Goal: Task Accomplishment & Management: Use online tool/utility

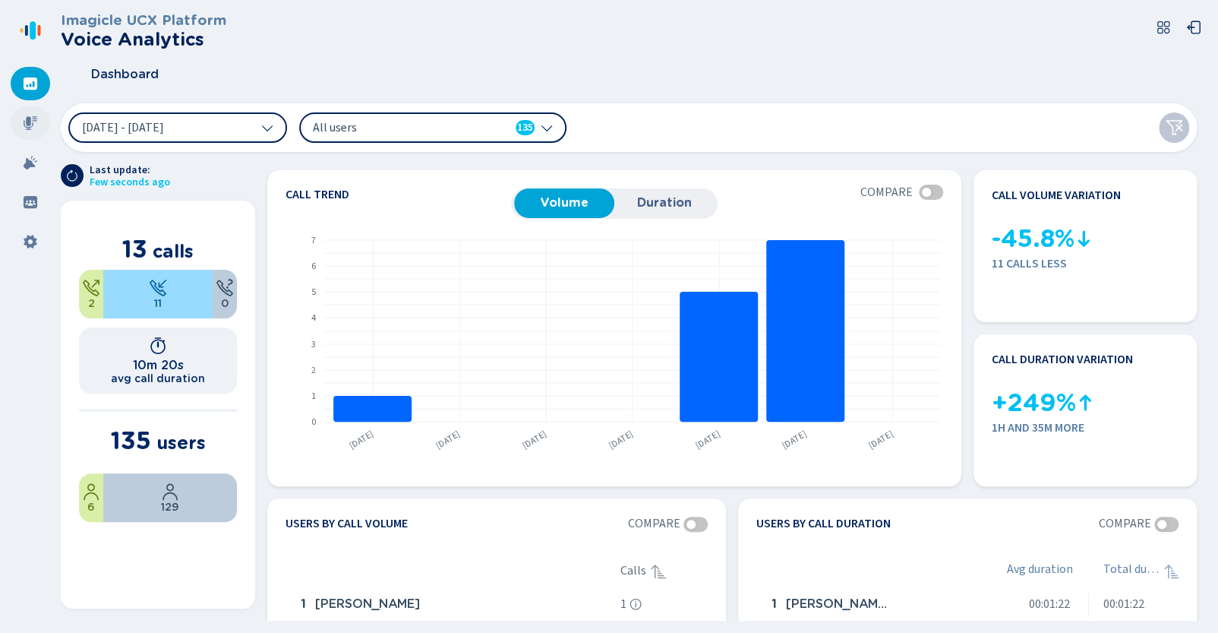
click at [19, 118] on div at bounding box center [30, 122] width 39 height 33
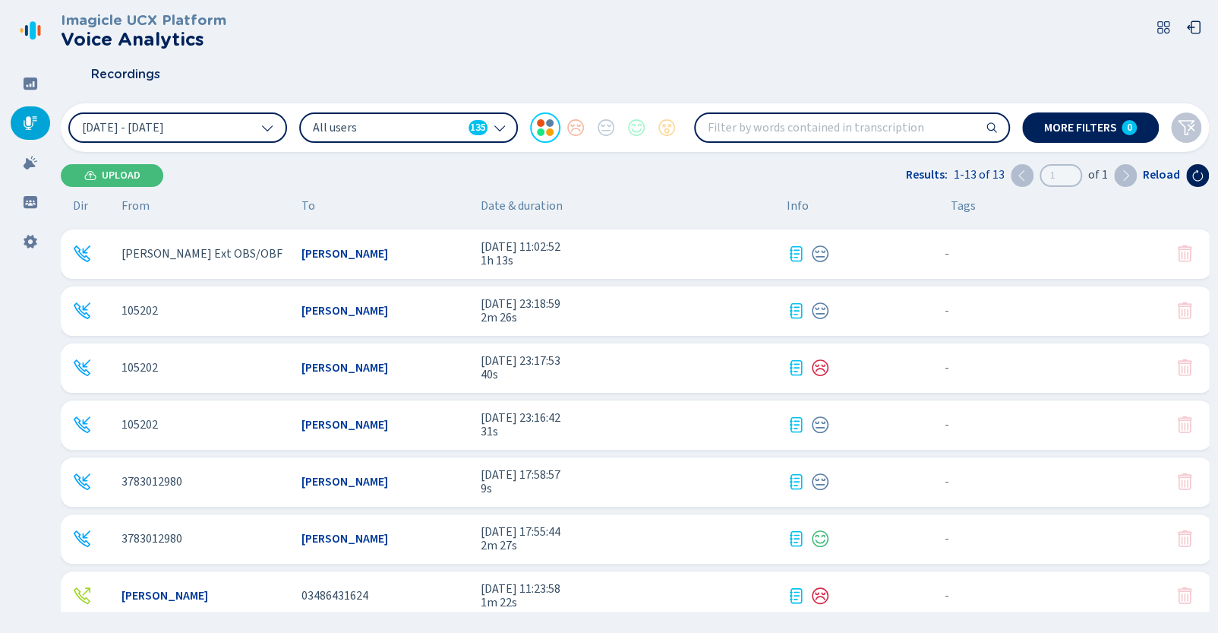
scroll to position [352, 0]
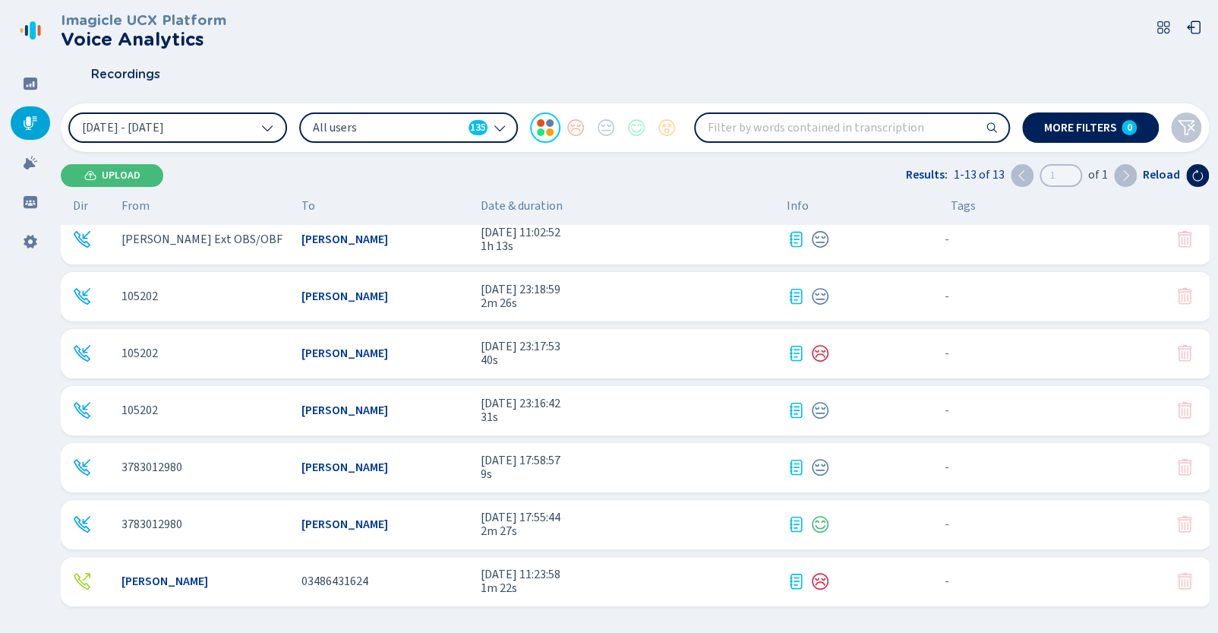
click at [220, 119] on button "[DATE] - [DATE]" at bounding box center [177, 127] width 219 height 30
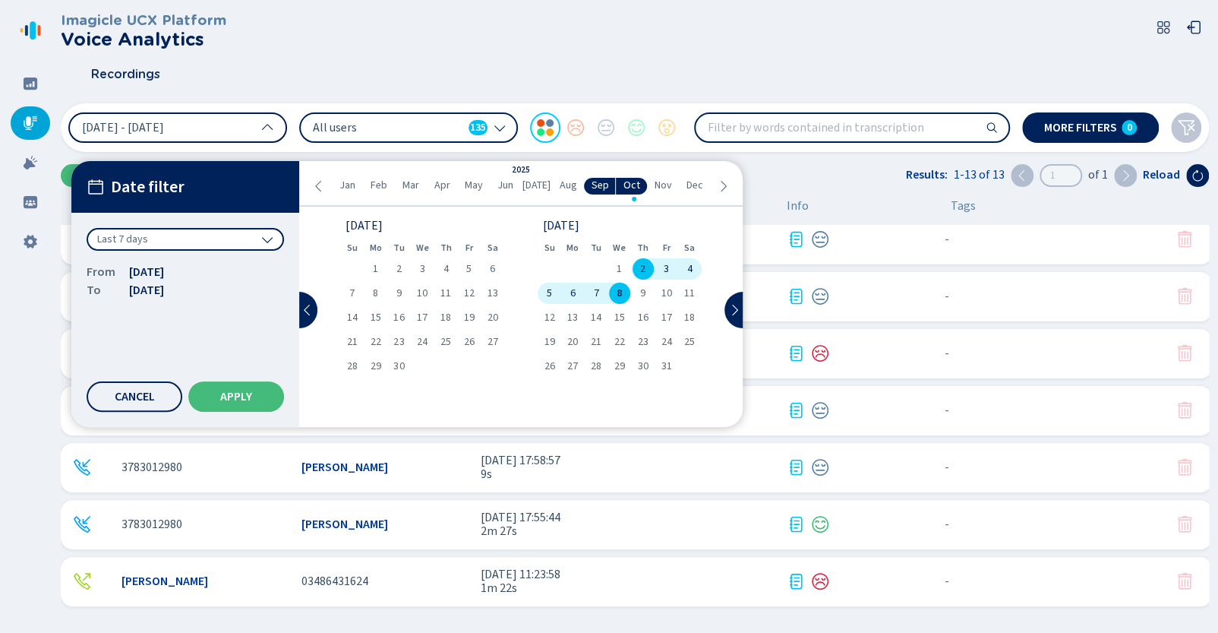
click at [241, 113] on button "[DATE] - [DATE]" at bounding box center [177, 127] width 219 height 30
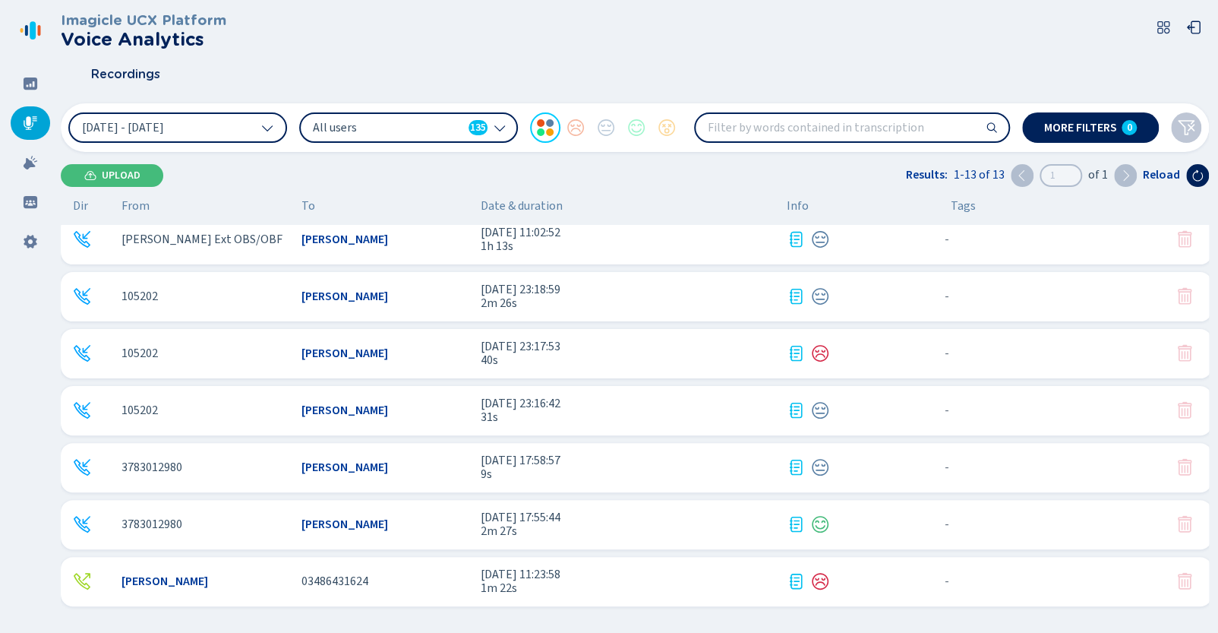
click at [383, 122] on span "All users" at bounding box center [388, 127] width 150 height 17
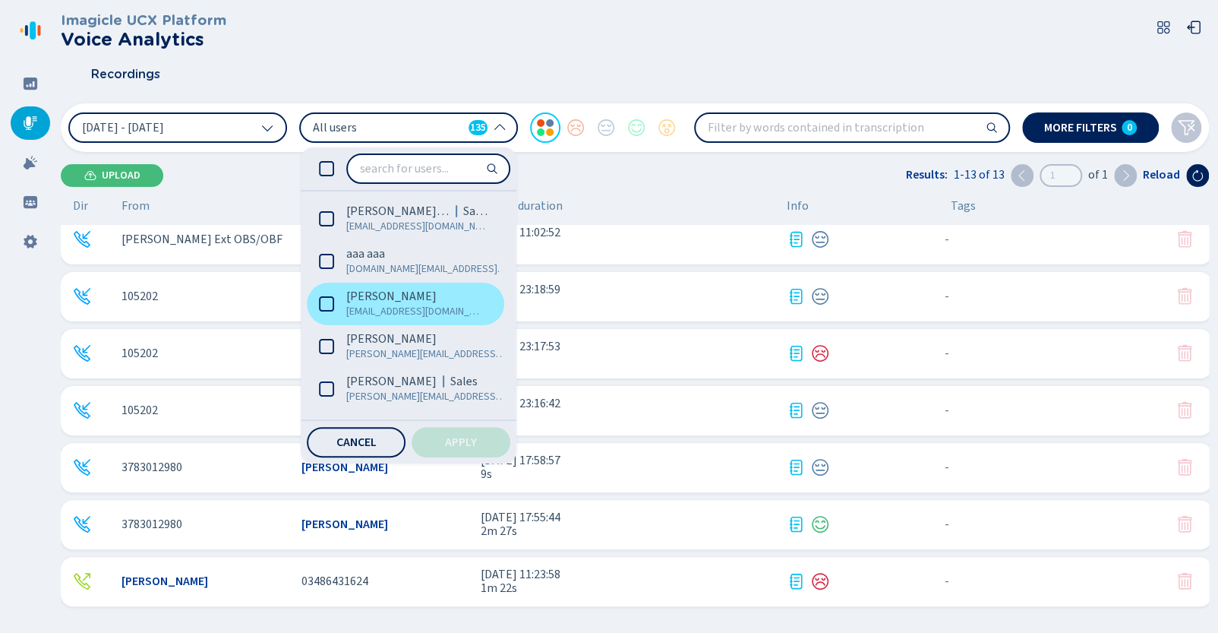
click at [368, 295] on span "[PERSON_NAME]" at bounding box center [391, 296] width 90 height 15
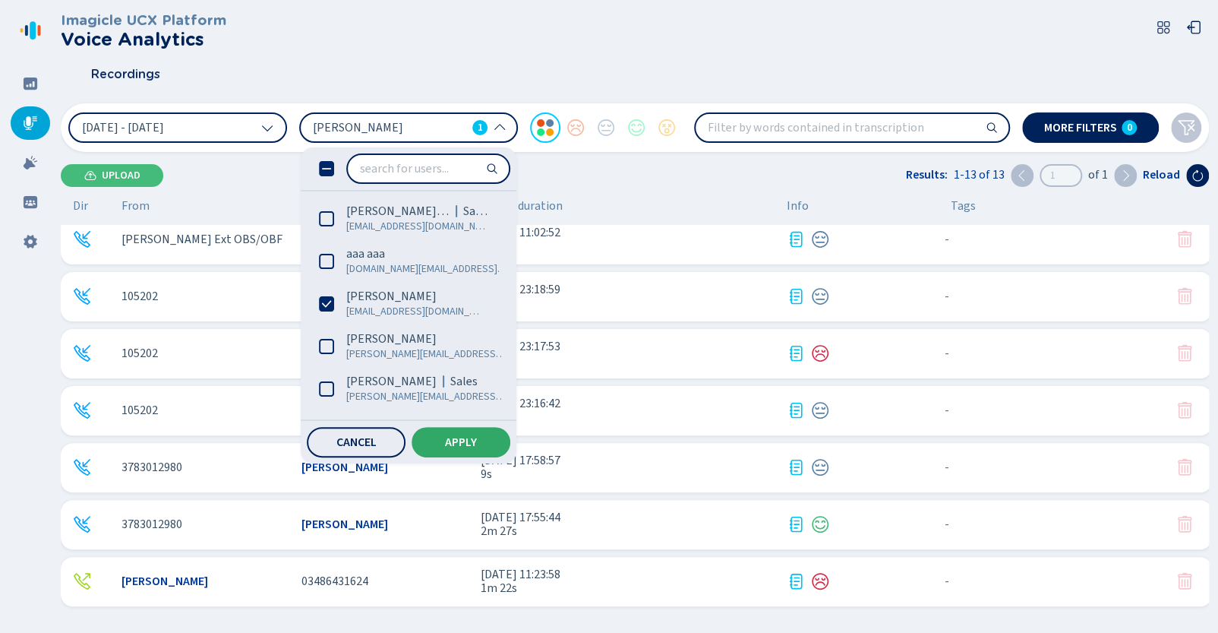
click at [474, 439] on span "Apply" at bounding box center [461, 442] width 32 height 12
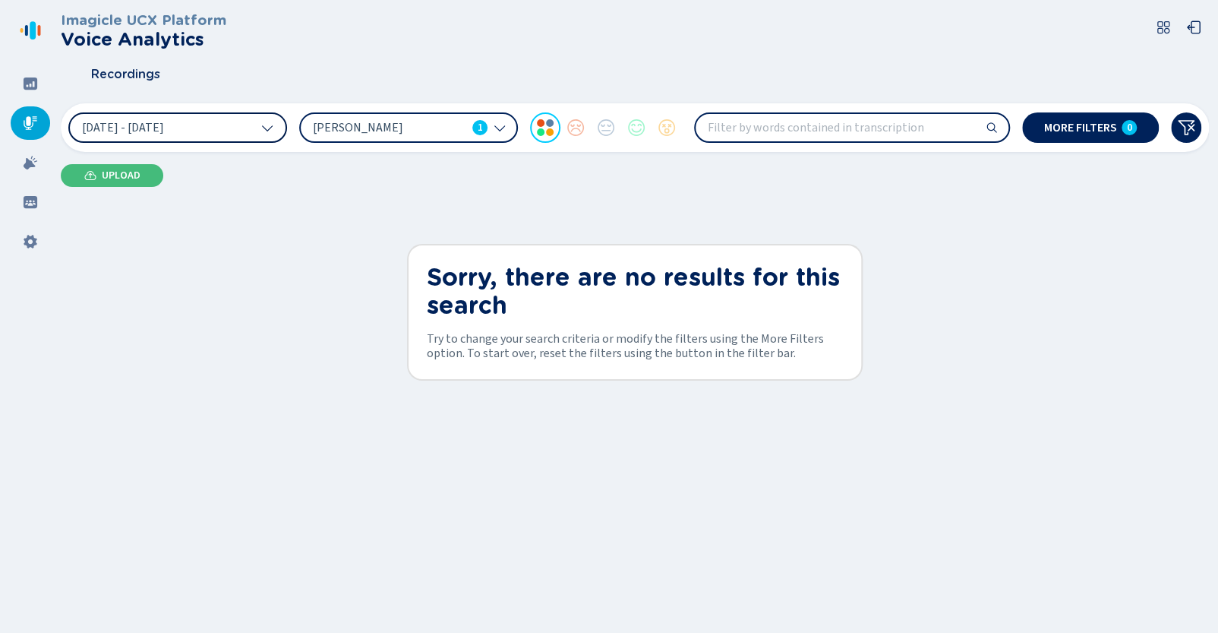
click at [255, 132] on button "[DATE] - [DATE]" at bounding box center [177, 127] width 219 height 30
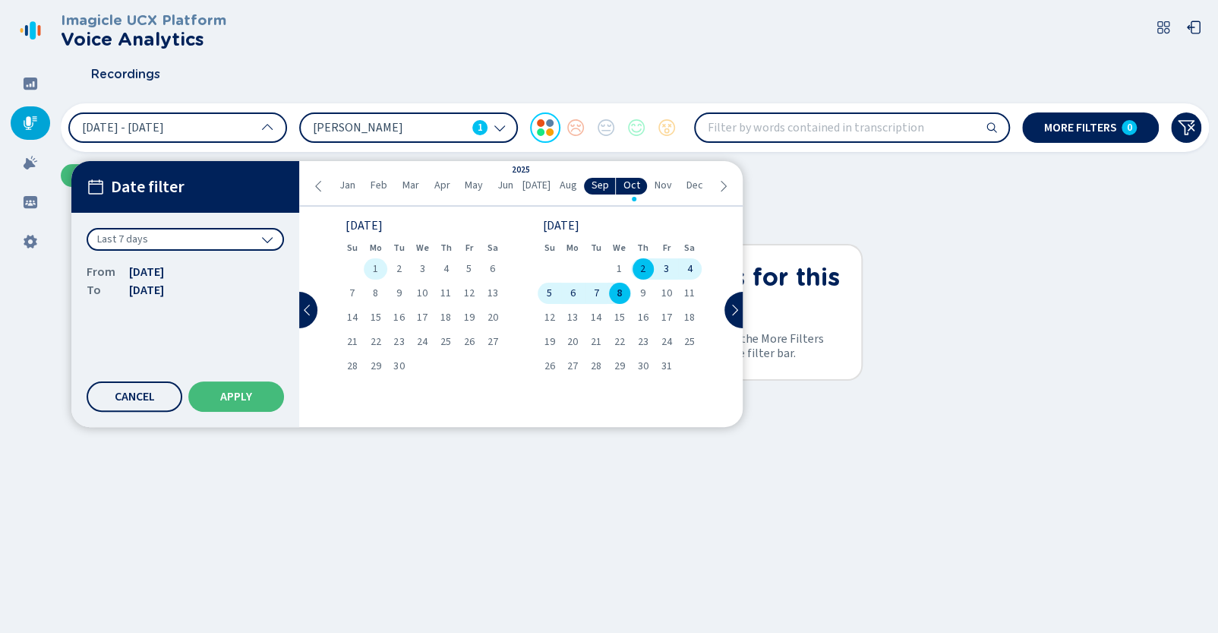
click at [377, 269] on span "1" at bounding box center [375, 268] width 5 height 11
click at [222, 388] on button "Apply" at bounding box center [236, 396] width 96 height 30
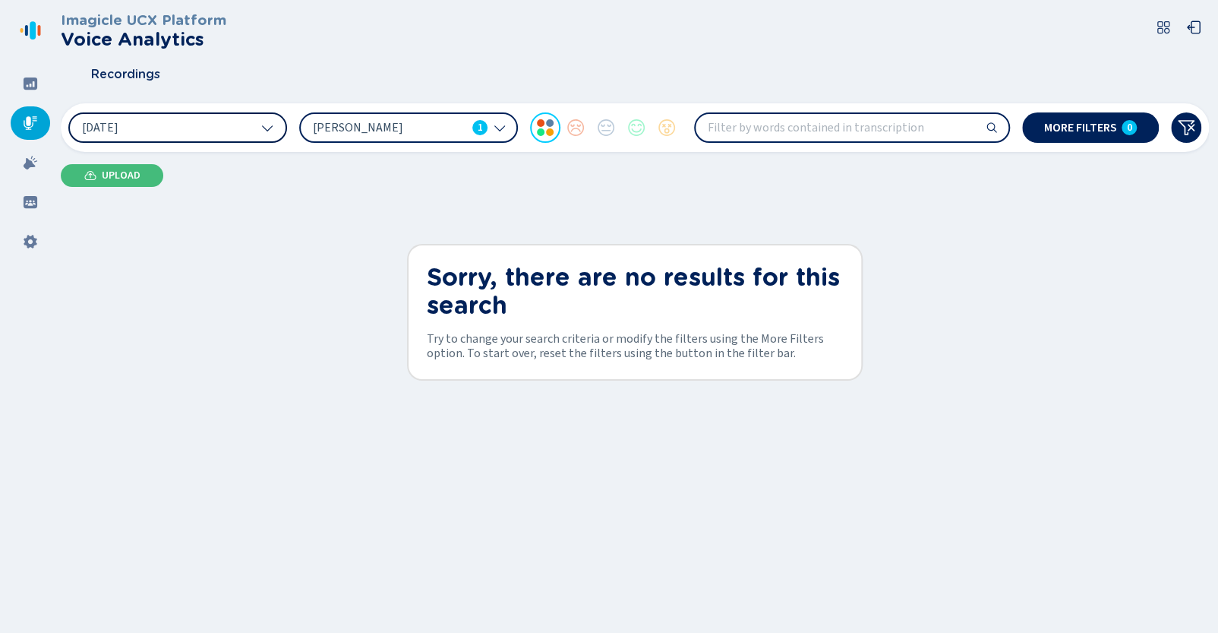
click at [274, 125] on button "[DATE]" at bounding box center [177, 127] width 219 height 30
drag, startPoint x: 547, startPoint y: 472, endPoint x: 515, endPoint y: 405, distance: 73.4
drag, startPoint x: 485, startPoint y: 128, endPoint x: 459, endPoint y: 131, distance: 26.7
click at [460, 131] on div "[PERSON_NAME] 1" at bounding box center [400, 127] width 175 height 17
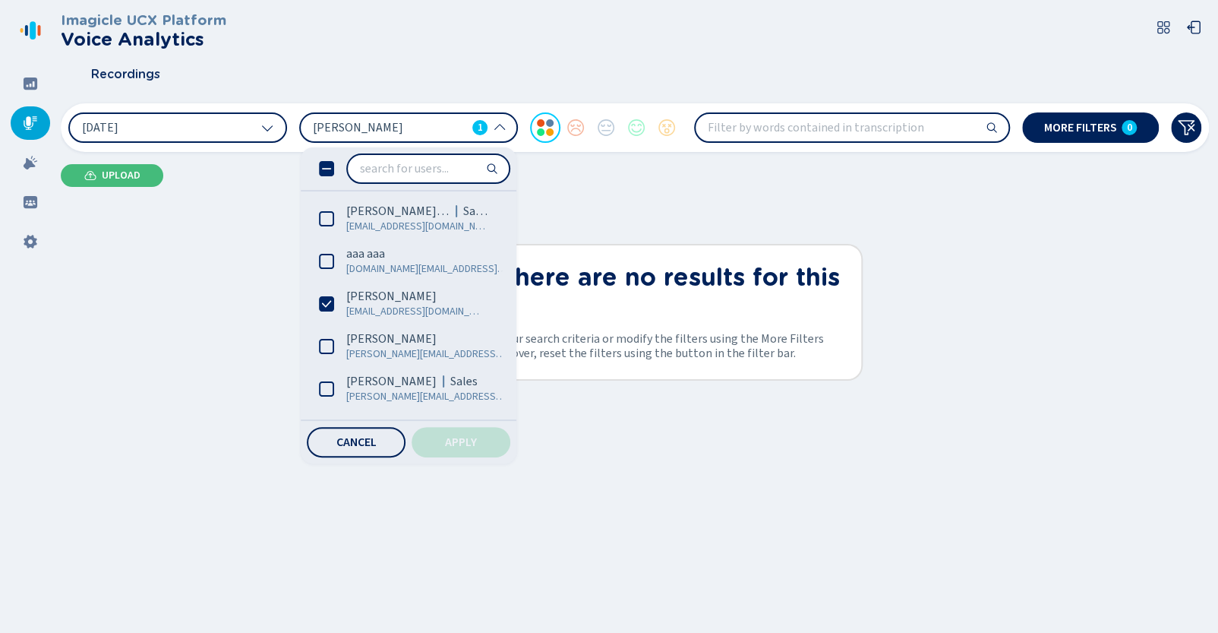
click at [422, 131] on span "[PERSON_NAME]" at bounding box center [389, 127] width 153 height 17
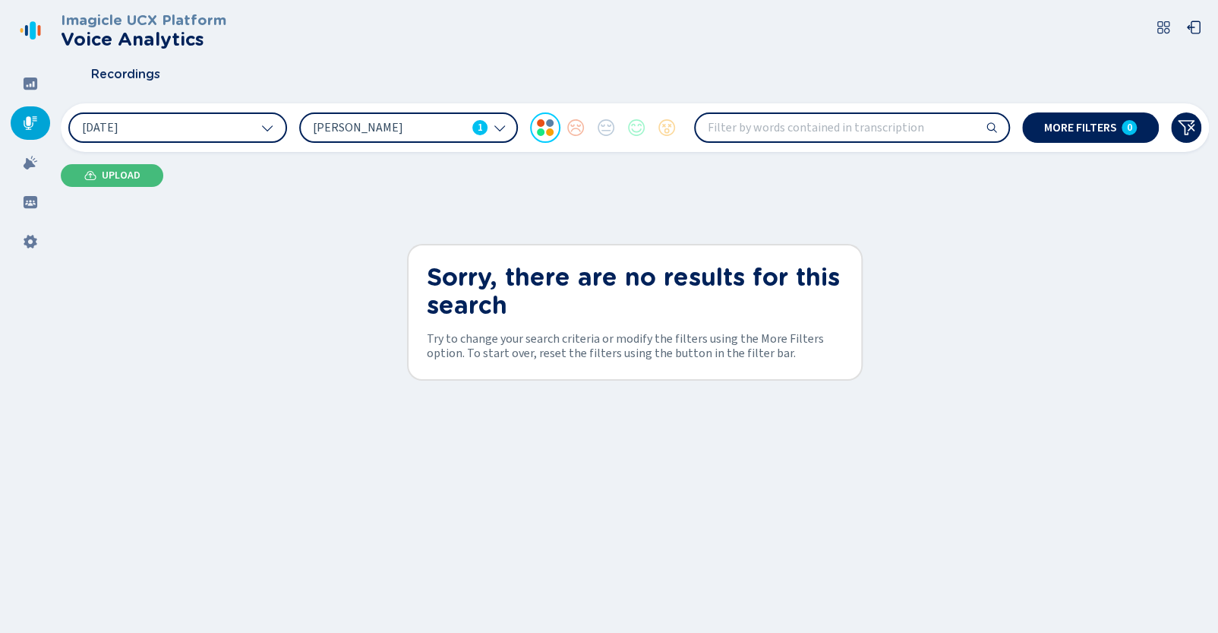
click at [375, 121] on span "[PERSON_NAME]" at bounding box center [389, 127] width 153 height 17
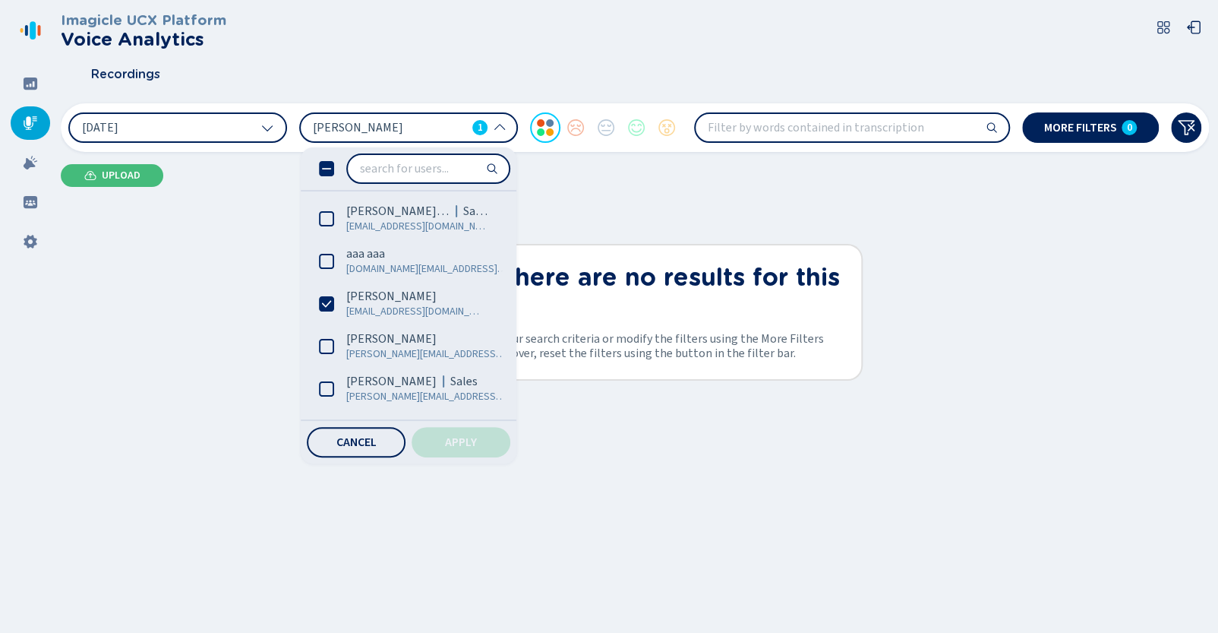
click at [319, 175] on icon at bounding box center [326, 168] width 15 height 15
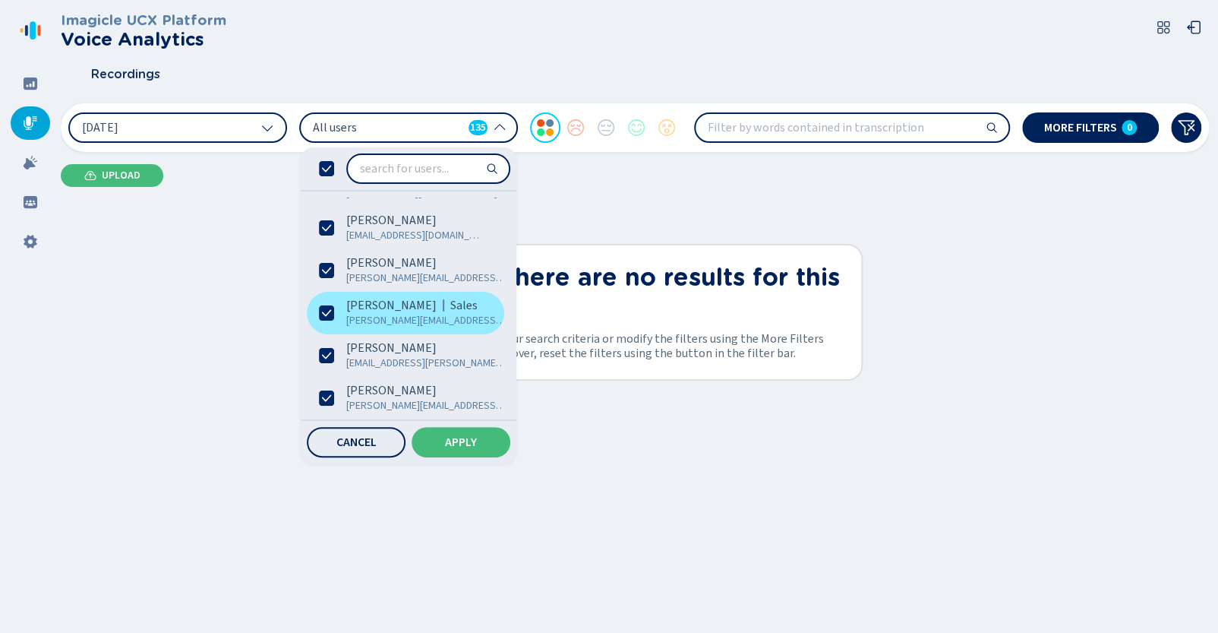
scroll to position [152, 0]
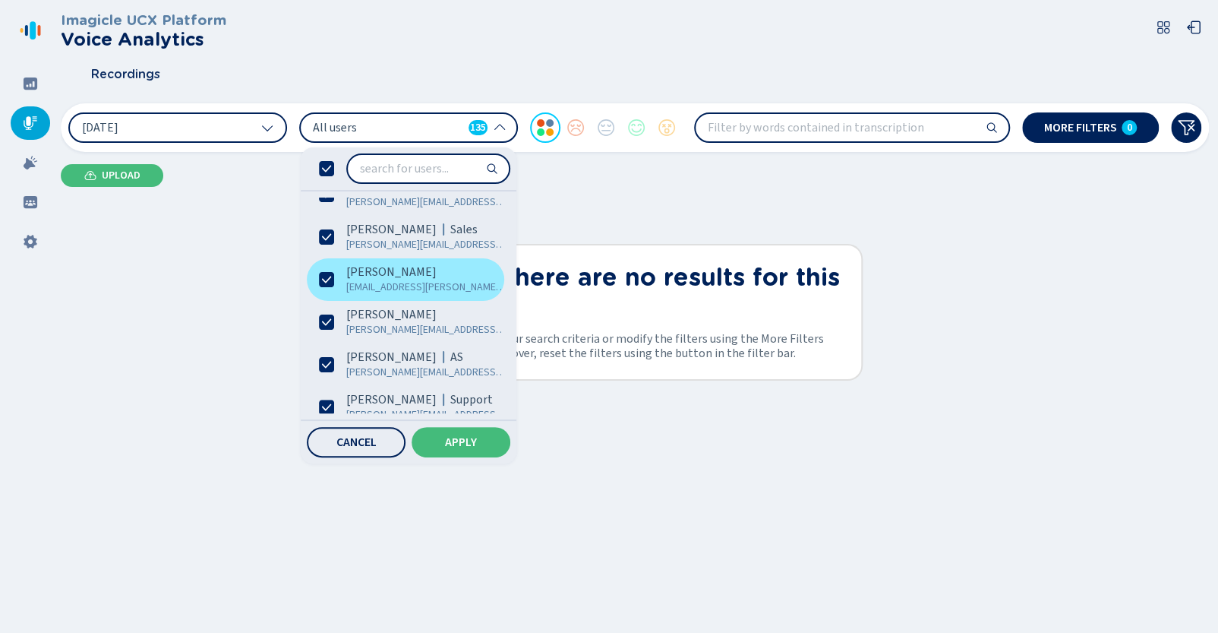
click at [340, 280] on label "[PERSON_NAME] [PERSON_NAME][EMAIL_ADDRESS][DOMAIN_NAME]" at bounding box center [405, 279] width 197 height 43
click at [373, 280] on span "[EMAIL_ADDRESS][PERSON_NAME][DOMAIN_NAME]" at bounding box center [426, 286] width 161 height 15
click at [385, 124] on span "All users" at bounding box center [388, 127] width 150 height 17
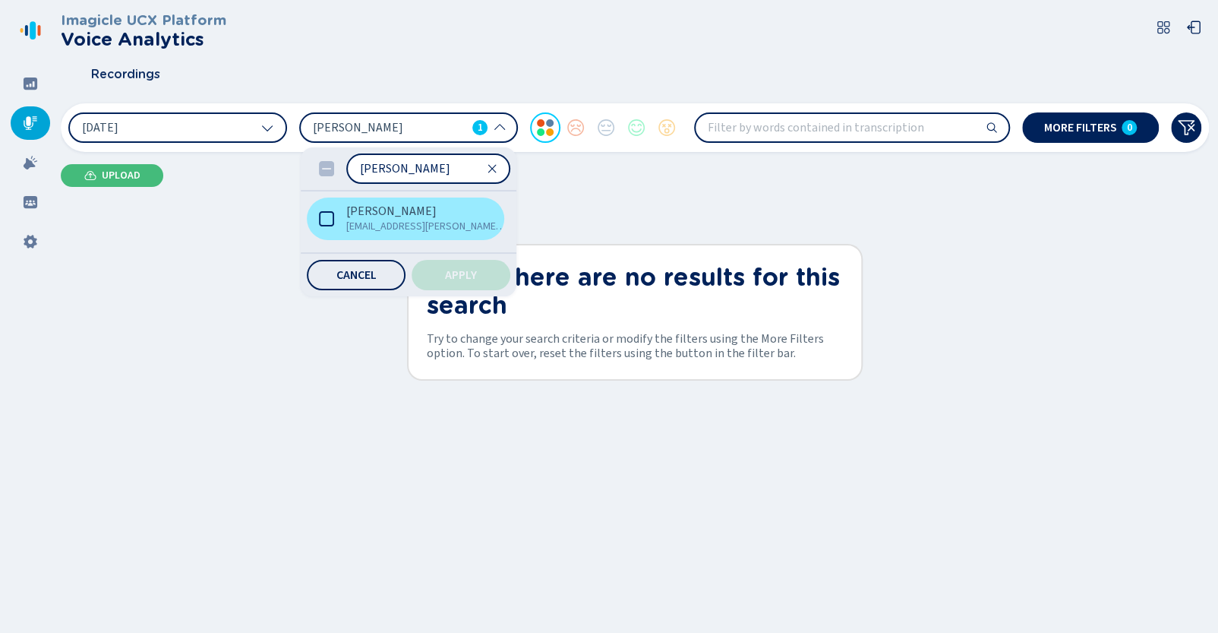
type input "[PERSON_NAME]"
click at [376, 197] on label "[PERSON_NAME] [PERSON_NAME][EMAIL_ADDRESS][DOMAIN_NAME]" at bounding box center [405, 218] width 197 height 43
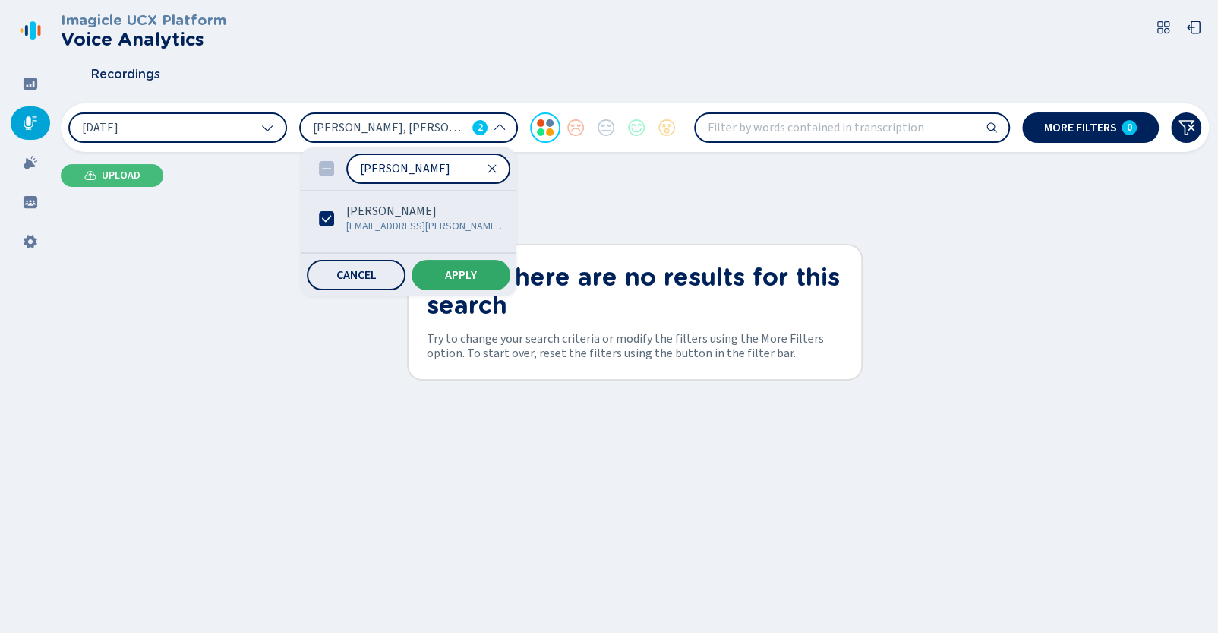
click at [436, 270] on button "Apply" at bounding box center [461, 275] width 99 height 30
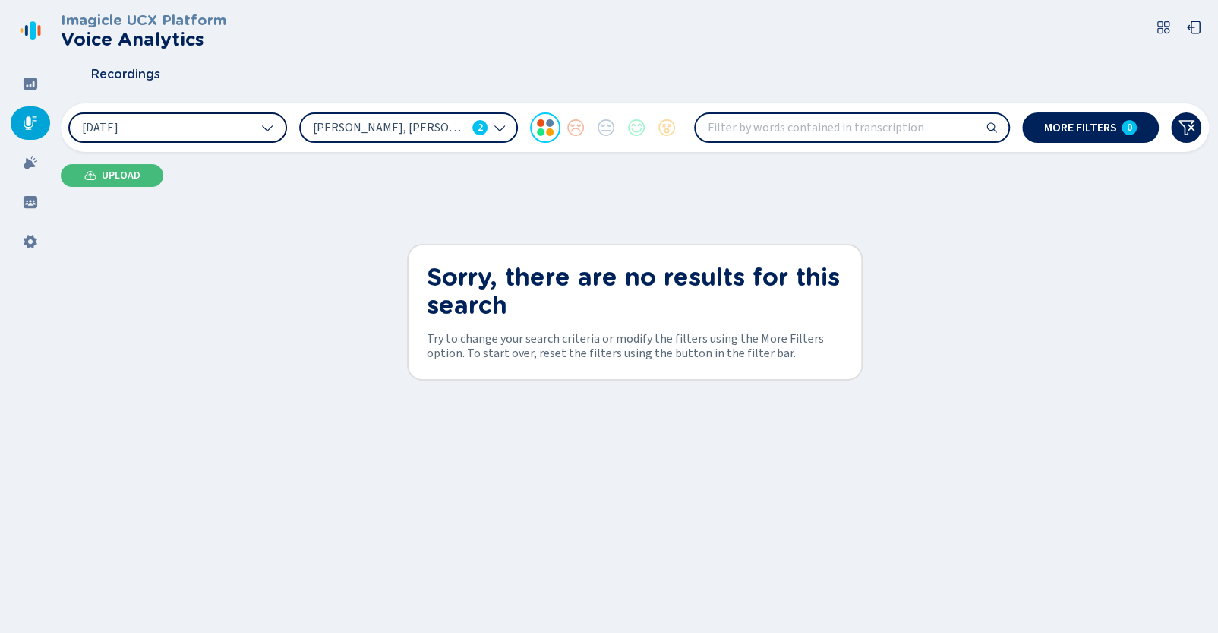
click at [232, 121] on button "[DATE]" at bounding box center [177, 127] width 219 height 30
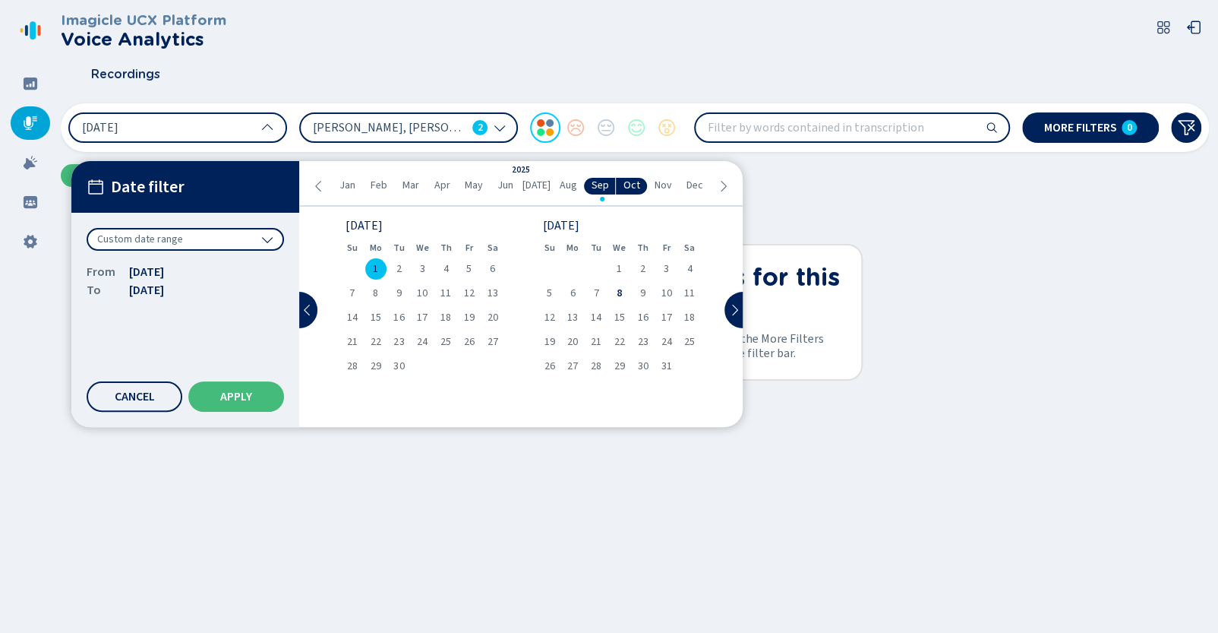
click at [323, 185] on icon at bounding box center [319, 186] width 12 height 12
click at [400, 263] on span "3" at bounding box center [398, 268] width 5 height 11
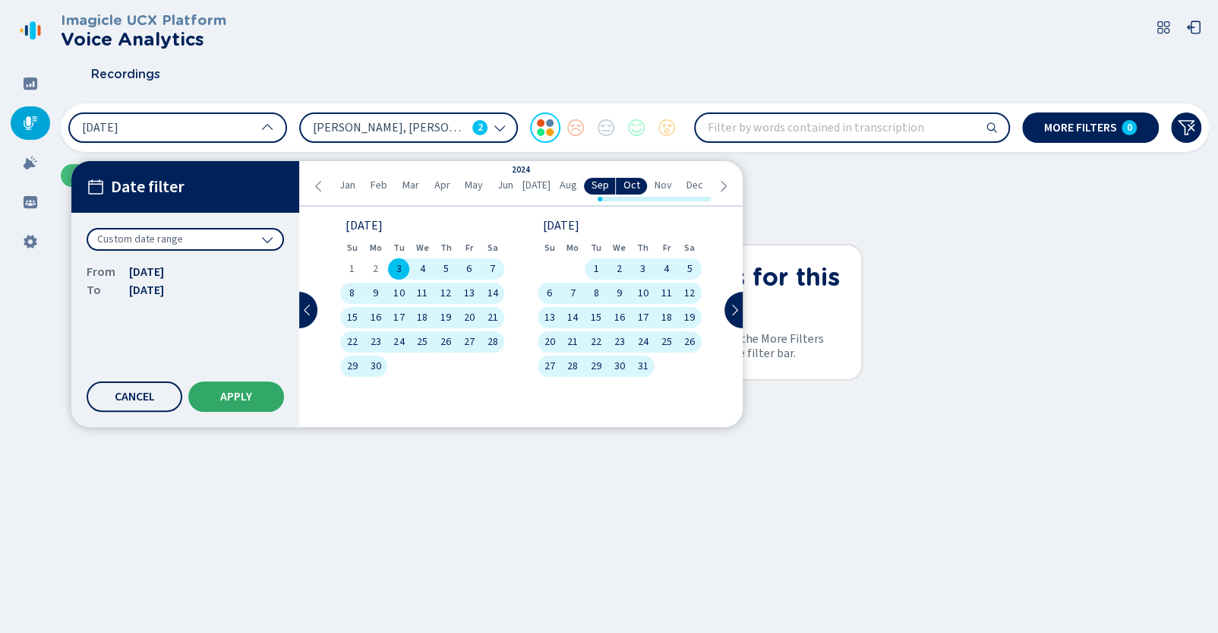
click at [244, 405] on button "Apply" at bounding box center [236, 396] width 96 height 30
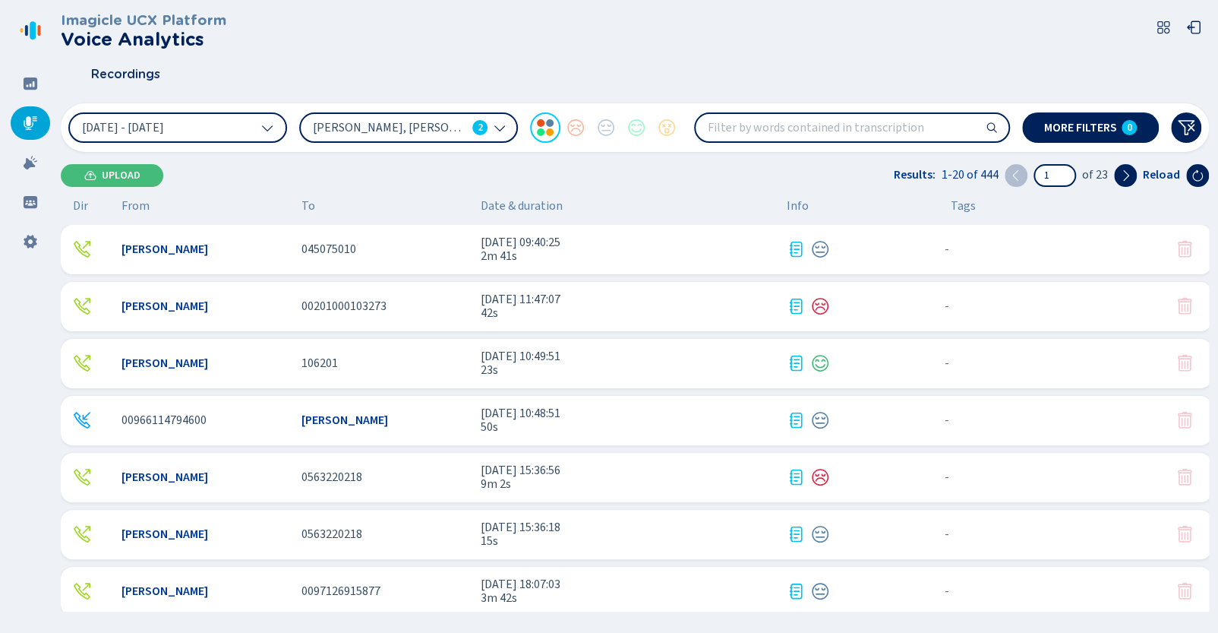
click at [234, 314] on div "[PERSON_NAME] 00201000103273 [DATE] 11:47:07 42s - {{hiddenTagsCount}} more" at bounding box center [636, 306] width 1151 height 49
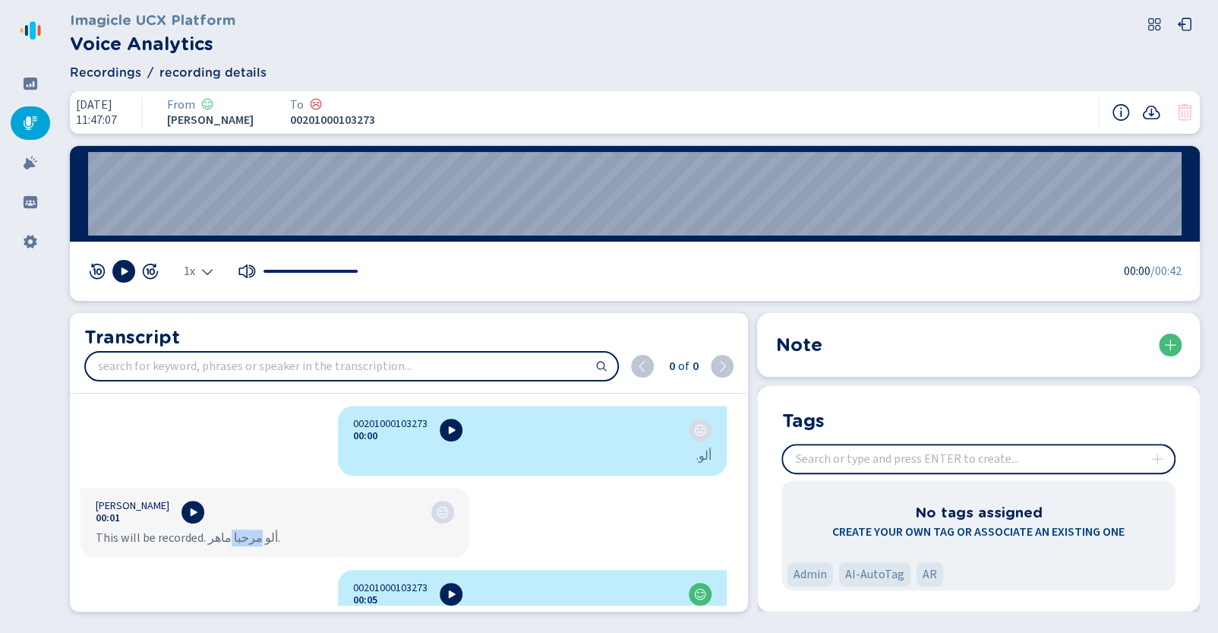
drag, startPoint x: 257, startPoint y: 534, endPoint x: 225, endPoint y: 540, distance: 33.2
click at [226, 533] on div "This will be recorded. ألو مرحبا ماهر." at bounding box center [275, 537] width 358 height 15
click at [225, 549] on div "[PERSON_NAME] 00:01 This will be recorded. ألو مرحبا ماهر." at bounding box center [274, 522] width 389 height 70
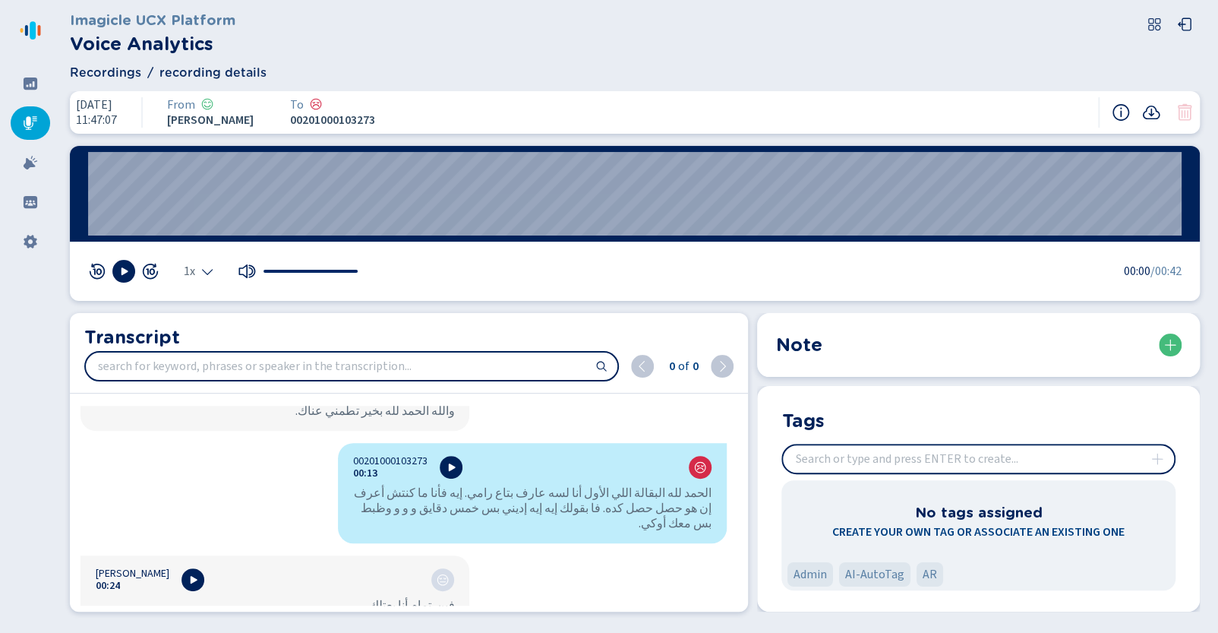
scroll to position [456, 0]
click at [445, 465] on icon at bounding box center [451, 466] width 12 height 12
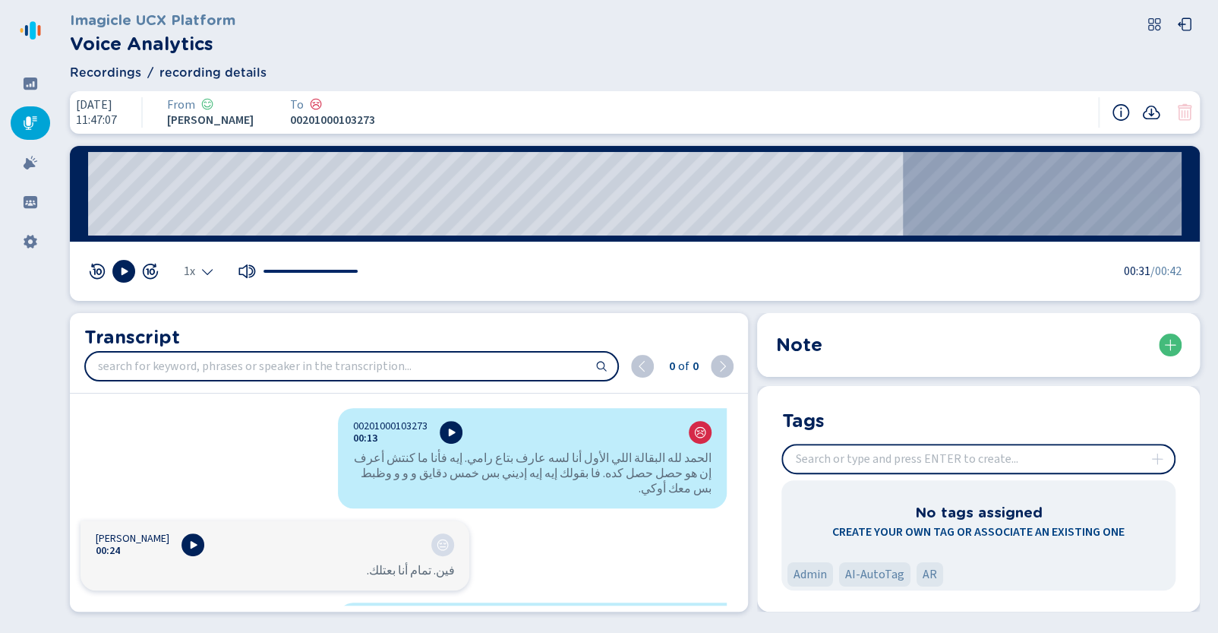
scroll to position [485, 0]
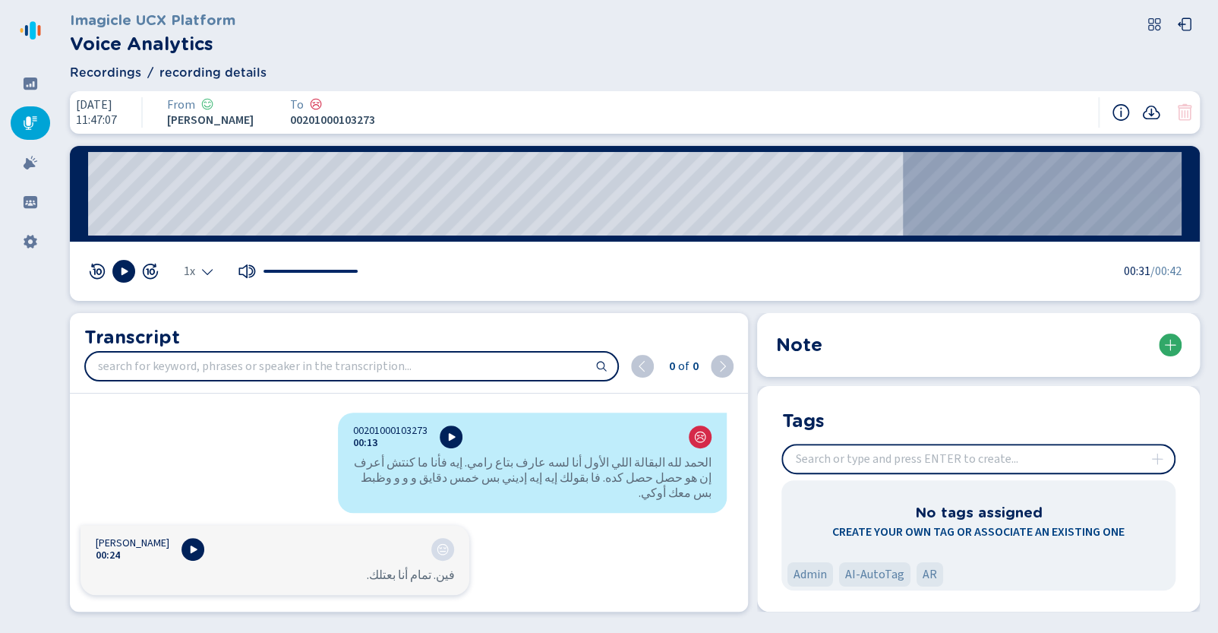
click at [1175, 344] on icon at bounding box center [1170, 345] width 12 height 12
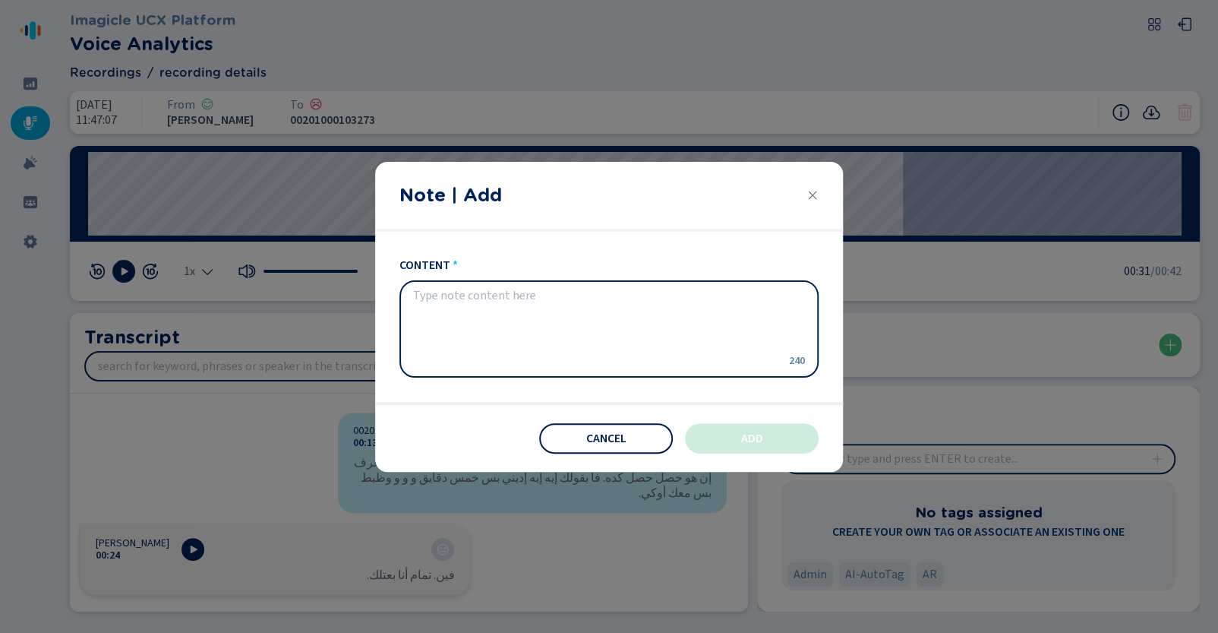
click at [611, 440] on span "Cancel" at bounding box center [606, 438] width 40 height 12
